Goal: Task Accomplishment & Management: Complete application form

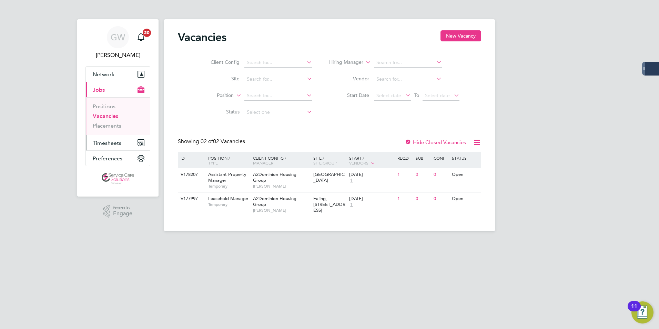
click at [107, 142] on span "Timesheets" at bounding box center [107, 143] width 29 height 7
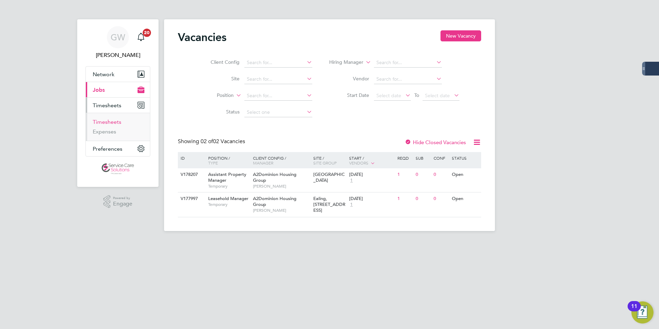
click at [111, 124] on link "Timesheets" at bounding box center [107, 121] width 29 height 7
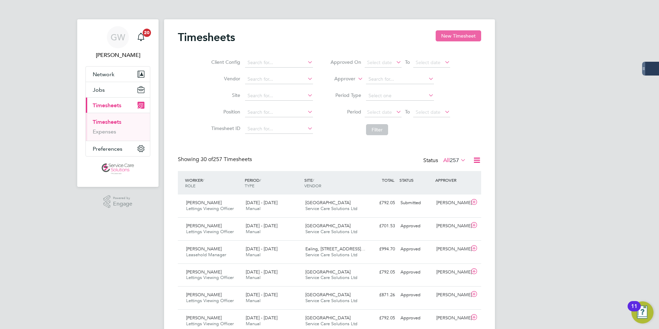
click at [452, 39] on button "New Timesheet" at bounding box center [457, 35] width 45 height 11
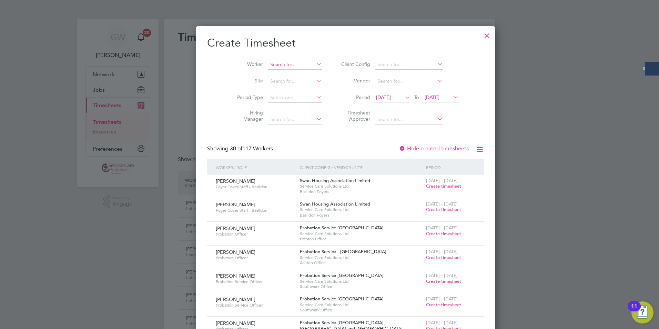
click at [269, 65] on input at bounding box center [295, 65] width 54 height 10
click at [275, 72] on li "[PERSON_NAME]" at bounding box center [281, 73] width 60 height 9
type input "[PERSON_NAME]"
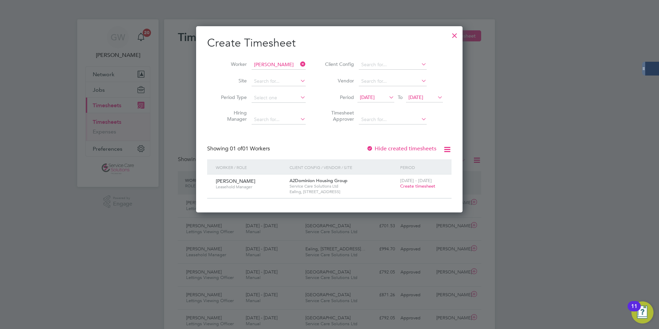
click at [427, 187] on span "Create timesheet" at bounding box center [417, 186] width 35 height 6
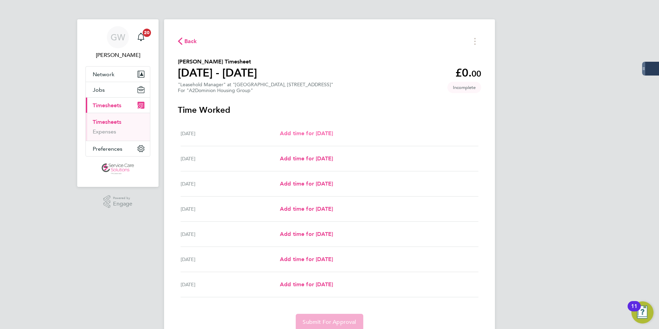
click at [309, 135] on span "Add time for [DATE]" at bounding box center [306, 133] width 53 height 7
select select "30"
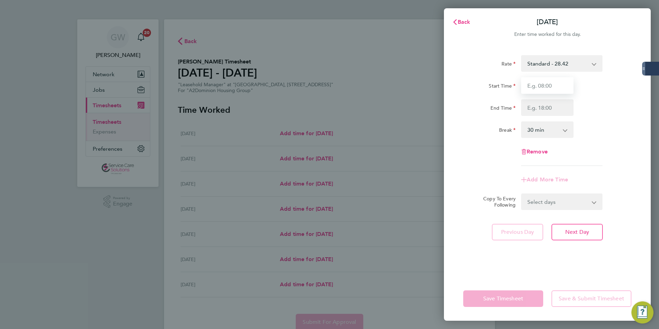
click at [556, 88] on input "Start Time" at bounding box center [547, 85] width 52 height 17
type input "09:00"
type input "17:00"
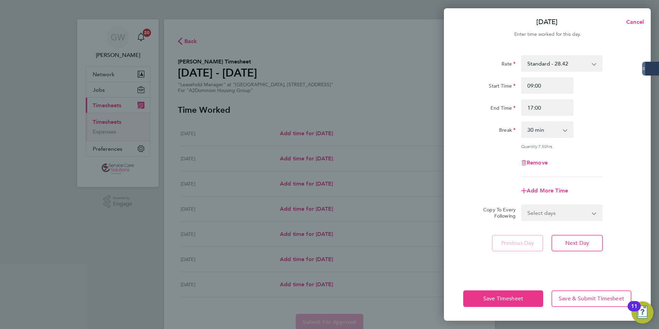
click at [547, 131] on select "0 min 15 min 30 min 45 min 60 min 75 min 90 min" at bounding box center [543, 129] width 43 height 15
select select "60"
click at [522, 122] on select "0 min 15 min 30 min 45 min 60 min 75 min 90 min" at bounding box center [543, 129] width 43 height 15
click at [551, 211] on select "Select days Day Weekday (Mon-Fri) Weekend (Sat-Sun) [DATE] [DATE] [DATE] [DATE]…" at bounding box center [558, 212] width 72 height 15
select select "WEEKDAY"
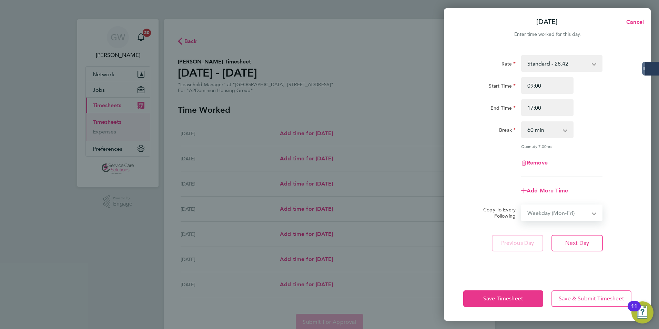
click at [522, 205] on select "Select days Day Weekday (Mon-Fri) Weekend (Sat-Sun) [DATE] [DATE] [DATE] [DATE]…" at bounding box center [558, 212] width 72 height 15
select select "[DATE]"
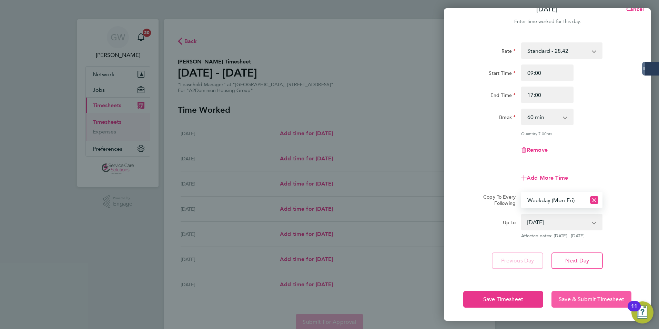
click at [580, 300] on span "Save & Submit Timesheet" at bounding box center [590, 299] width 65 height 7
